Goal: Task Accomplishment & Management: Use online tool/utility

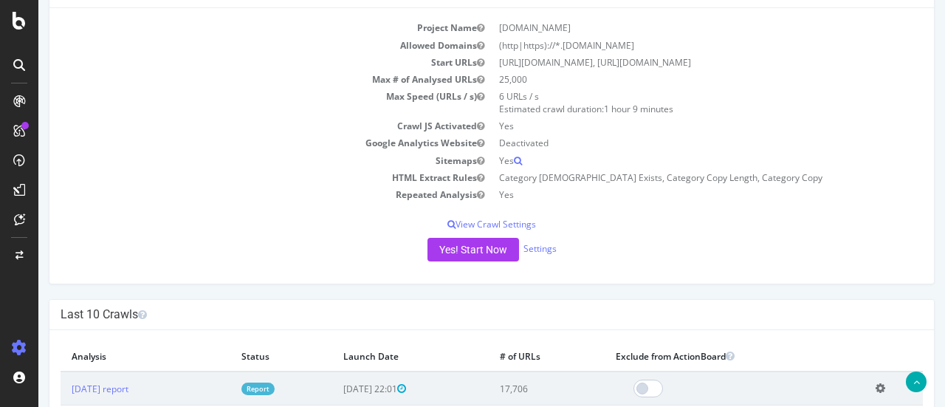
scroll to position [148, 0]
click at [469, 250] on button "Yes! Start Now" at bounding box center [473, 251] width 92 height 24
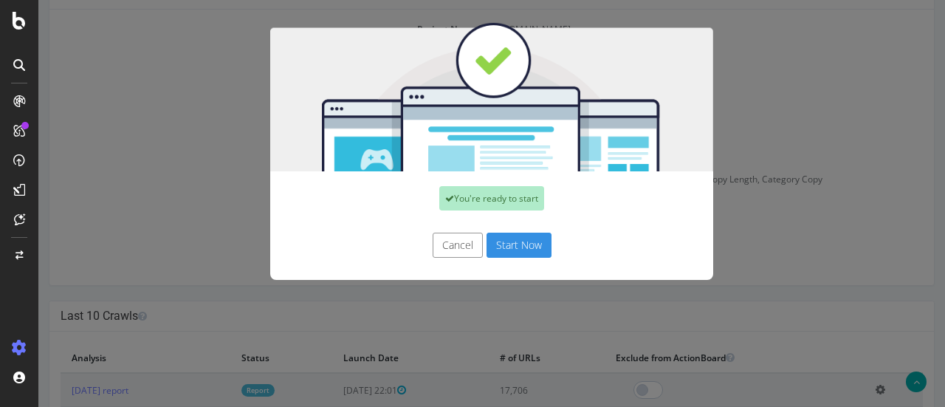
click at [505, 243] on button "Start Now" at bounding box center [518, 245] width 65 height 25
